Goal: Navigation & Orientation: Go to known website

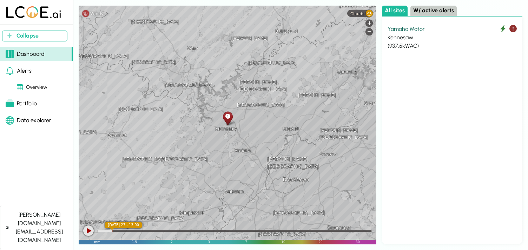
click at [229, 122] on div at bounding box center [228, 118] width 12 height 16
